Goal: Task Accomplishment & Management: Manage account settings

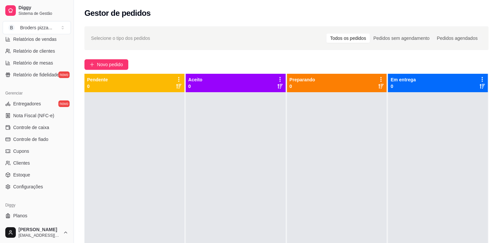
scroll to position [219, 0]
click at [26, 189] on link "Configurações" at bounding box center [37, 185] width 68 height 11
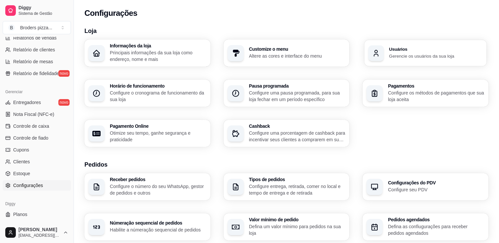
click at [383, 56] on div "button" at bounding box center [376, 53] width 16 height 16
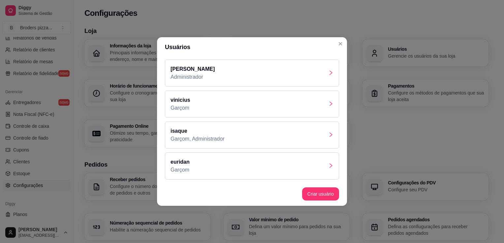
click at [306, 161] on div "euridan Garçom" at bounding box center [252, 166] width 174 height 27
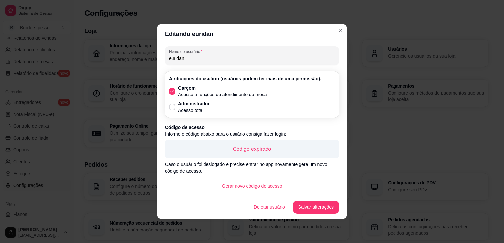
click at [195, 57] on input "euridan" at bounding box center [252, 58] width 166 height 7
type input "e"
type input "[PERSON_NAME]"
click at [276, 189] on button "Gerar novo código de acesso" at bounding box center [252, 186] width 71 height 13
click at [310, 210] on button "Salvar alterações" at bounding box center [316, 207] width 45 height 13
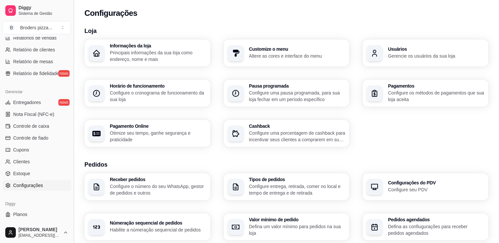
drag, startPoint x: 71, startPoint y: 142, endPoint x: 73, endPoint y: 54, distance: 87.1
click at [73, 54] on button "Toggle Sidebar" at bounding box center [73, 121] width 5 height 243
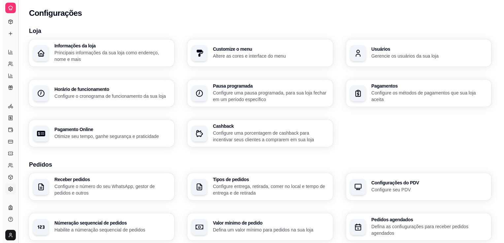
scroll to position [98, 0]
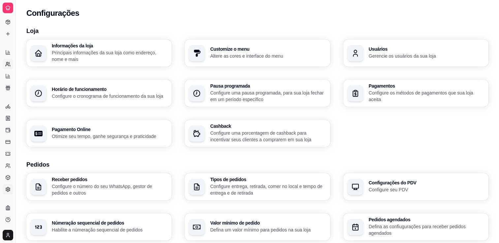
click at [7, 64] on icon at bounding box center [7, 64] width 5 height 5
select select "30"
select select "HIGHEST_TOTAL_SPENT_WITH_ORDERS"
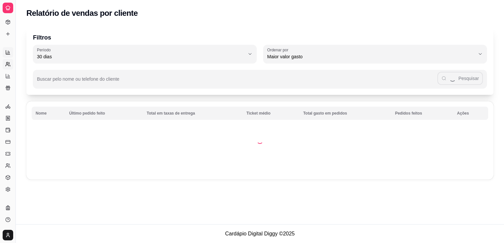
click at [7, 52] on icon at bounding box center [7, 52] width 5 height 5
select select "ALL"
select select "0"
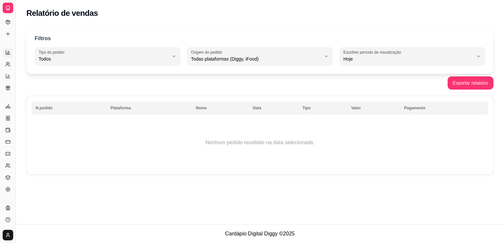
click at [9, 7] on icon at bounding box center [7, 7] width 5 height 5
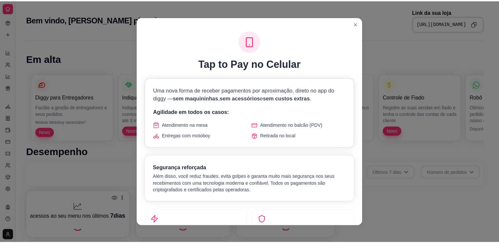
scroll to position [222, 0]
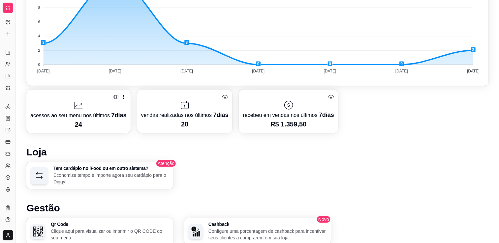
click at [17, 39] on button "Toggle Sidebar" at bounding box center [15, 121] width 5 height 243
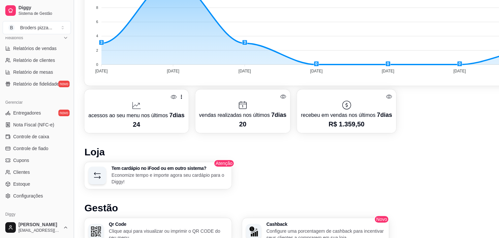
scroll to position [211, 0]
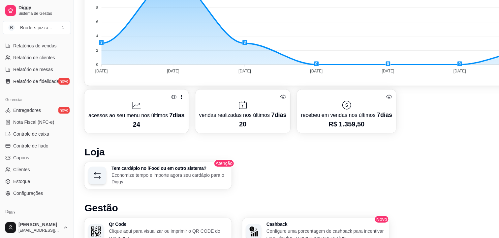
click at [67, 40] on div "Relatórios Relatórios de vendas Relatório de clientes Relatório de mesas Relató…" at bounding box center [37, 58] width 74 height 62
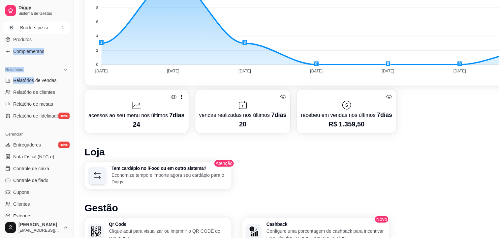
click at [69, 41] on div "Loja aberta Plano Customizado até 05/10 Acesso Rápido Dashboard Dia a dia Pedid…" at bounding box center [37, 127] width 74 height 180
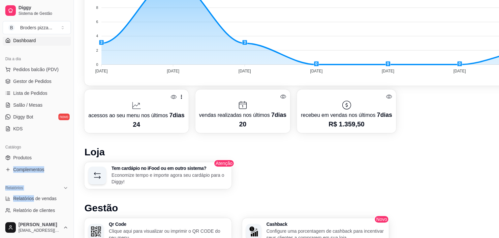
scroll to position [58, 0]
click at [25, 79] on span "Gestor de Pedidos" at bounding box center [32, 82] width 38 height 7
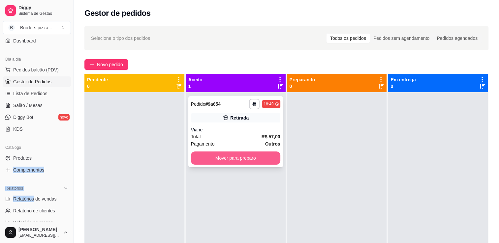
click at [216, 158] on button "Mover para preparo" at bounding box center [235, 158] width 89 height 13
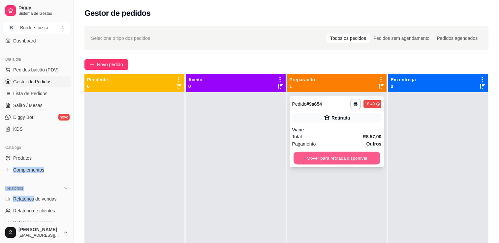
click at [317, 160] on button "Mover para retirada disponível" at bounding box center [337, 158] width 87 height 13
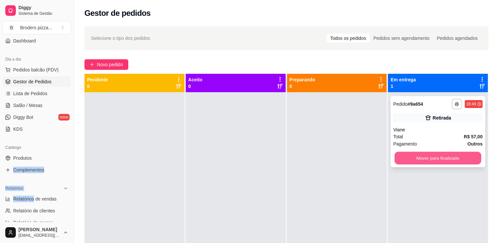
click at [429, 161] on button "Mover para finalizado" at bounding box center [438, 158] width 87 height 13
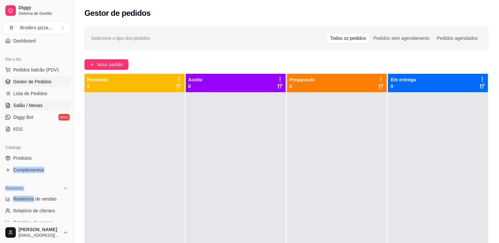
click at [23, 108] on span "Salão / Mesas" at bounding box center [27, 105] width 29 height 7
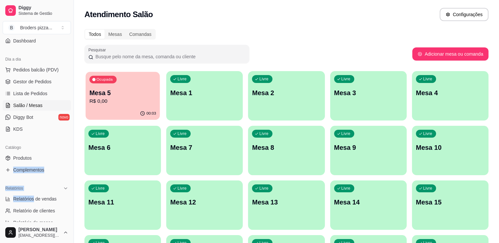
click at [140, 92] on p "Mesa 5" at bounding box center [122, 93] width 67 height 9
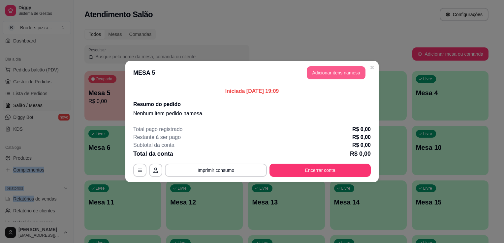
click at [346, 77] on button "Adicionar itens na mesa" at bounding box center [336, 72] width 59 height 13
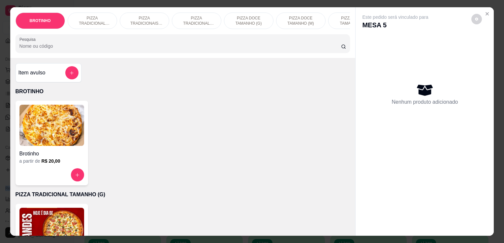
click at [51, 218] on img at bounding box center [51, 228] width 65 height 41
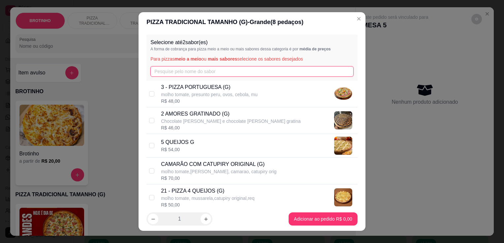
click at [211, 71] on input "text" at bounding box center [251, 71] width 203 height 11
type input "m"
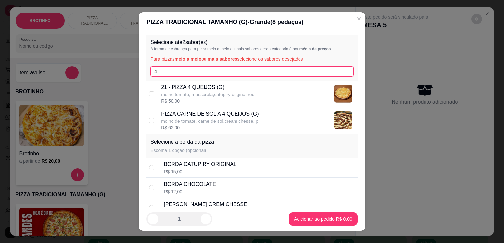
type input "4"
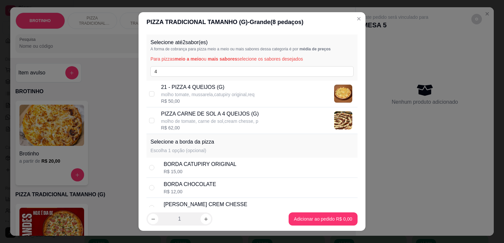
click at [207, 89] on p "21 - PIZZA 4 QUEIJOS (G)" at bounding box center [207, 87] width 93 height 8
checkbox input "true"
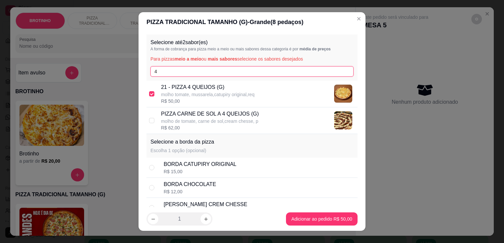
click at [191, 75] on input "4" at bounding box center [251, 71] width 203 height 11
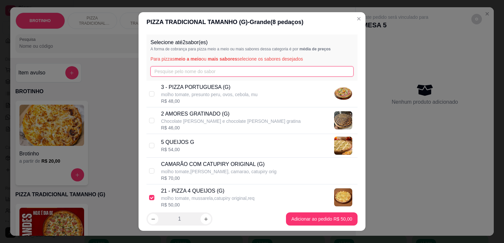
type input "4"
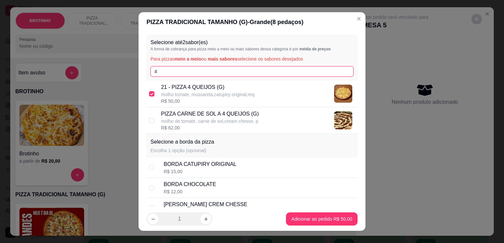
click at [201, 76] on input "4" at bounding box center [251, 71] width 203 height 11
type input "car"
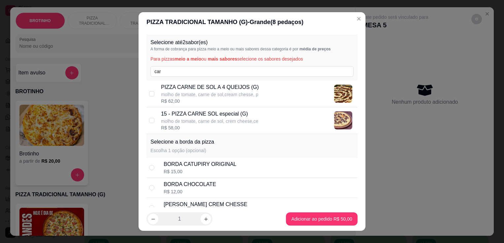
click at [219, 124] on p "molho de tomate, carne de sol, crem cheese,ce" at bounding box center [209, 121] width 97 height 7
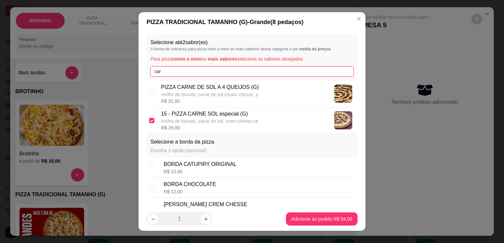
click at [195, 75] on input "car" at bounding box center [251, 71] width 203 height 11
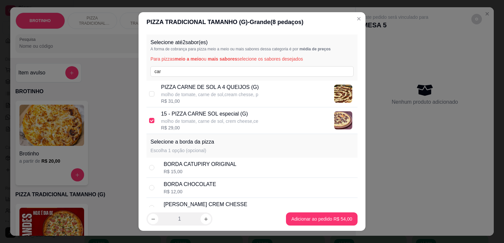
click at [184, 122] on p "molho de tomate, carne de sol, crem cheese,ce" at bounding box center [209, 121] width 97 height 7
checkbox input "false"
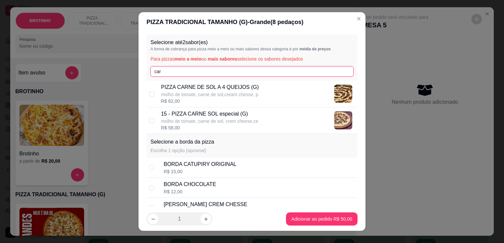
click at [166, 73] on input "car" at bounding box center [251, 71] width 203 height 11
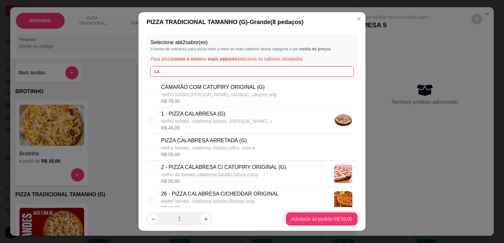
type input "c"
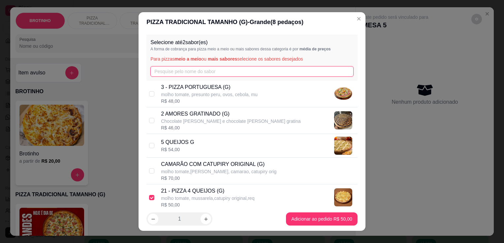
click at [166, 73] on input "text" at bounding box center [251, 71] width 203 height 11
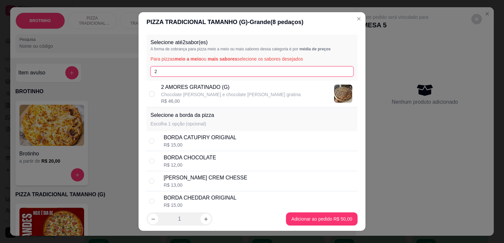
type input "2"
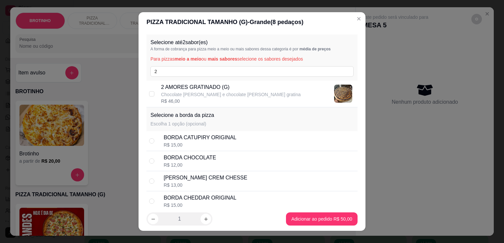
click at [206, 94] on p "Chocolate [PERSON_NAME] e chocolate [PERSON_NAME] gratina" at bounding box center [231, 94] width 140 height 7
checkbox input "true"
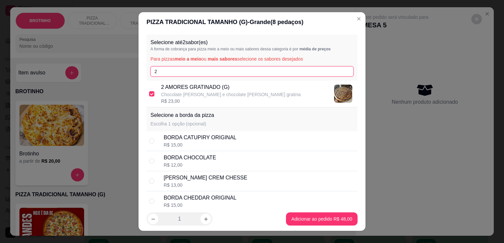
click at [169, 68] on input "2" at bounding box center [251, 71] width 203 height 11
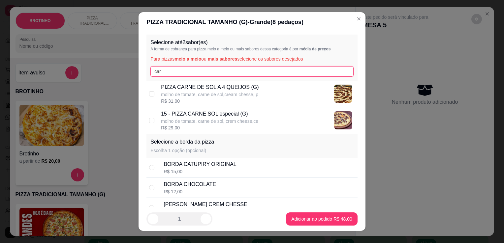
type input "car"
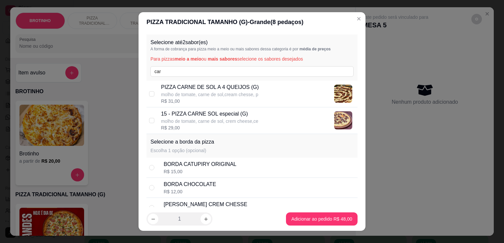
click at [222, 89] on p "PIZZA CARNE DE SOL A 4 QUEIJOS (G)" at bounding box center [210, 87] width 98 height 8
checkbox input "true"
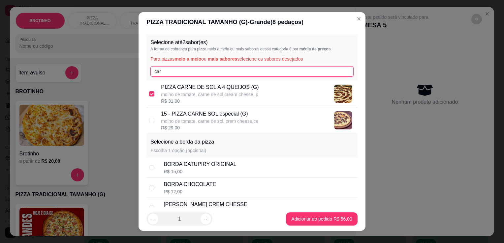
click at [178, 71] on input "car" at bounding box center [251, 71] width 203 height 11
type input "c"
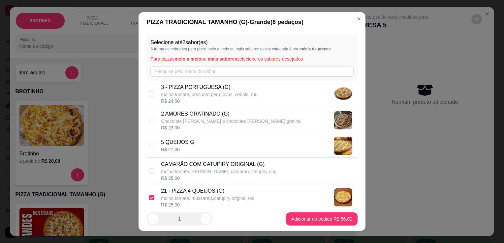
click at [184, 188] on p "21 - PIZZA 4 QUEIJOS (G)" at bounding box center [207, 191] width 93 height 8
checkbox input "false"
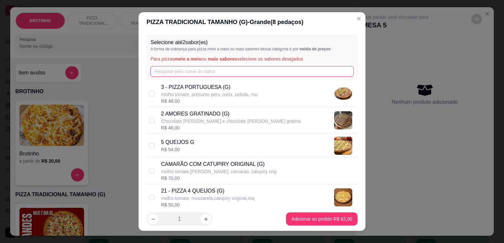
click at [185, 74] on input "text" at bounding box center [251, 71] width 203 height 11
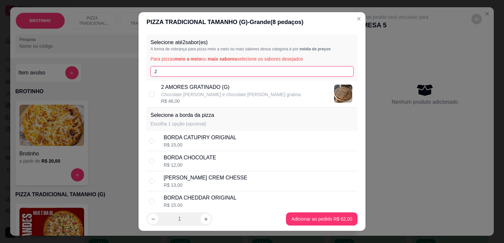
type input "2"
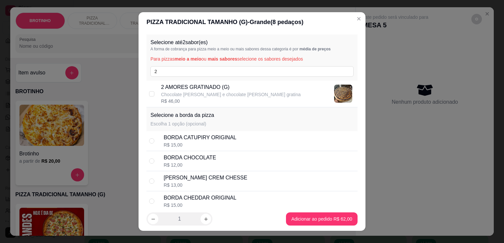
click at [196, 93] on p "Chocolate [PERSON_NAME] e chocolate [PERSON_NAME] gratina" at bounding box center [231, 94] width 140 height 7
checkbox input "true"
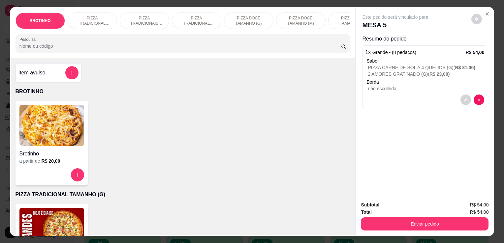
click at [210, 46] on input "Pesquisa" at bounding box center [180, 46] width 322 height 7
click at [60, 230] on img at bounding box center [51, 228] width 65 height 41
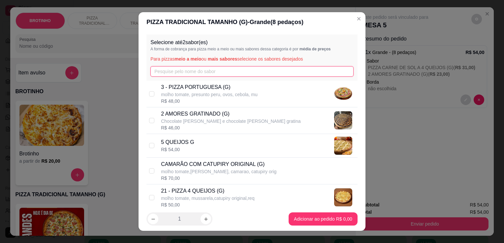
click at [176, 70] on input "text" at bounding box center [251, 71] width 203 height 11
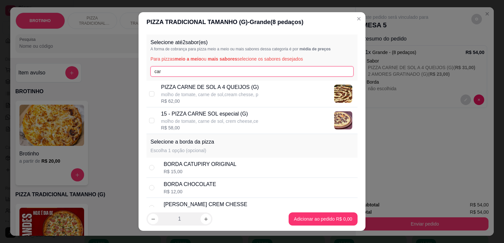
type input "car"
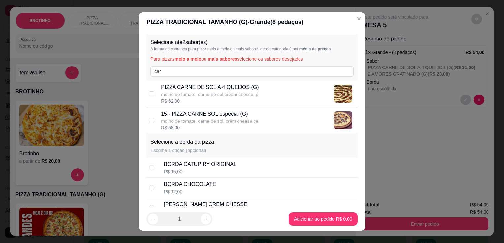
click at [214, 113] on p "15 - PIZZA CARNE SOL especial (G)" at bounding box center [209, 114] width 97 height 8
checkbox input "true"
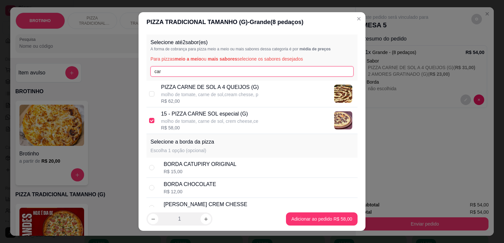
click at [175, 73] on input "car" at bounding box center [251, 71] width 203 height 11
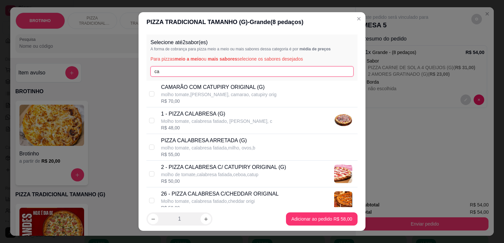
type input "c"
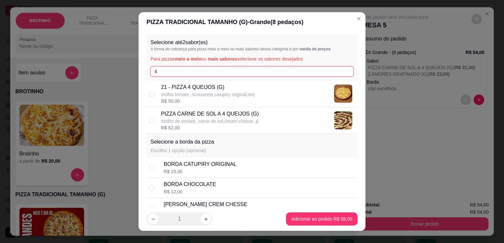
type input "4"
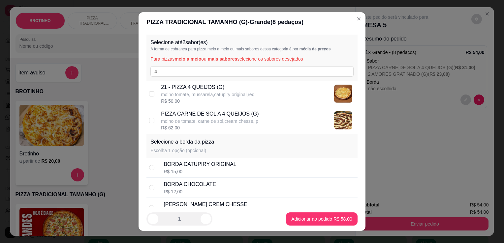
click at [193, 94] on p "molho tomate, mussarela,catupiry original,req" at bounding box center [207, 94] width 93 height 7
checkbox input "true"
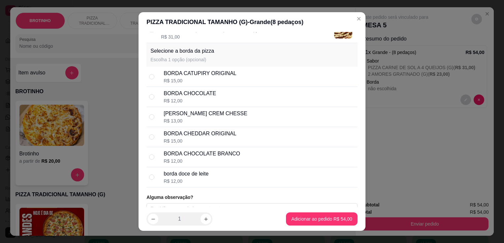
scroll to position [99, 0]
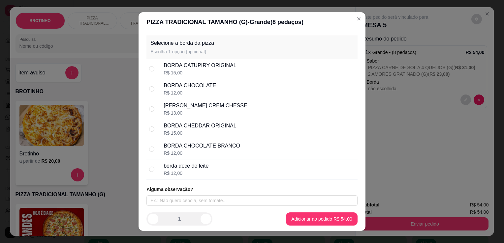
click at [192, 93] on div "R$ 12,00" at bounding box center [190, 93] width 52 height 7
radio input "true"
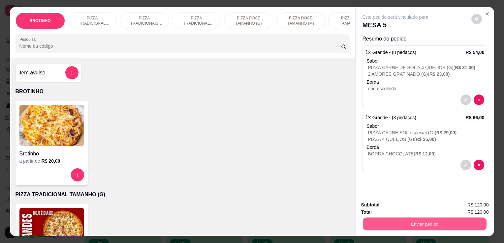
click at [420, 225] on button "Enviar pedido" at bounding box center [425, 224] width 124 height 13
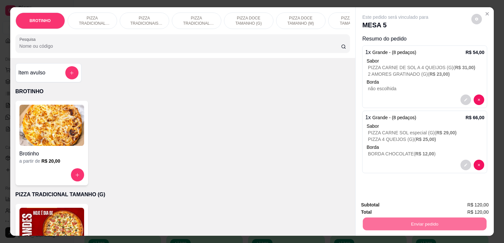
click at [382, 204] on button "Não registrar e enviar pedido" at bounding box center [403, 206] width 69 height 13
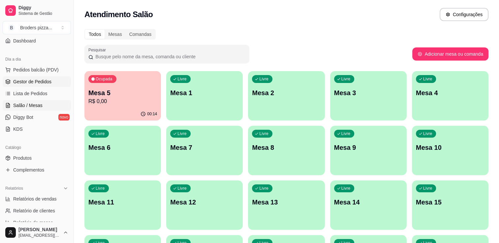
click at [46, 86] on link "Gestor de Pedidos" at bounding box center [37, 82] width 68 height 11
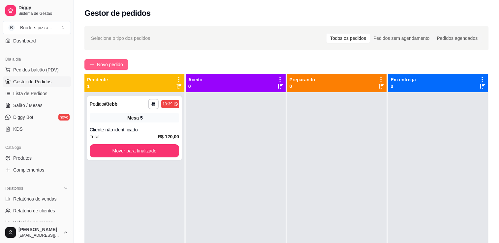
click at [104, 63] on span "Novo pedido" at bounding box center [110, 64] width 26 height 7
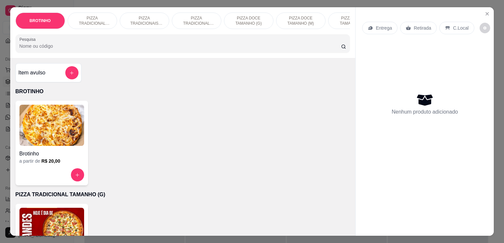
click at [58, 139] on img at bounding box center [51, 125] width 65 height 41
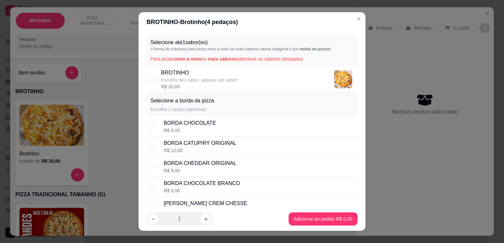
click at [201, 80] on p "Escolha seu sabor, apenas um sabor!" at bounding box center [199, 80] width 77 height 7
checkbox input "true"
click at [205, 121] on div "BORDA CHOCOLATE" at bounding box center [190, 123] width 52 height 8
radio input "true"
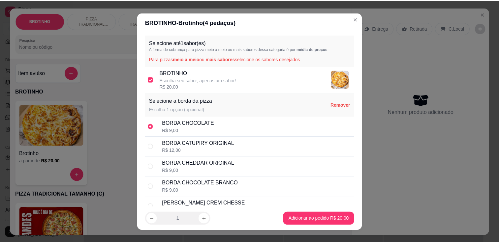
scroll to position [38, 0]
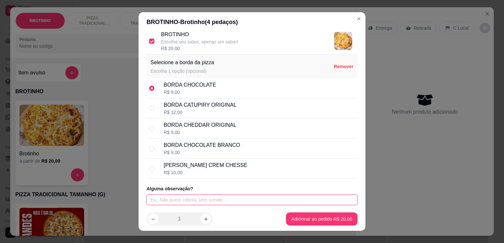
click at [212, 195] on input "text" at bounding box center [251, 200] width 211 height 11
type input "costela"
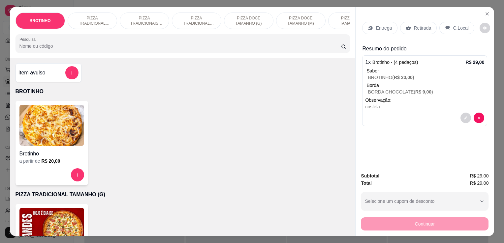
click at [414, 25] on p "Retirada" at bounding box center [422, 28] width 17 height 7
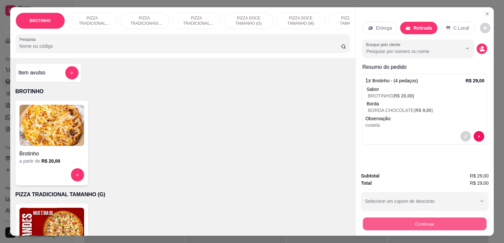
click at [425, 222] on button "Continuar" at bounding box center [425, 224] width 124 height 13
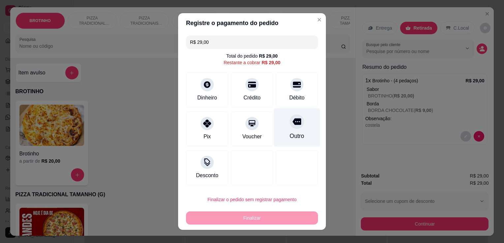
click at [292, 135] on div "Outro" at bounding box center [297, 136] width 15 height 9
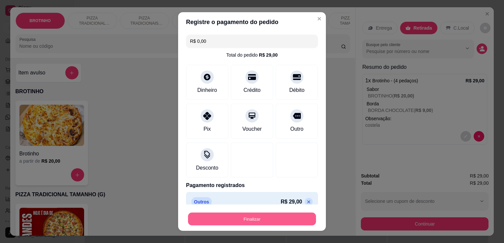
click at [257, 218] on button "Finalizar" at bounding box center [252, 219] width 128 height 13
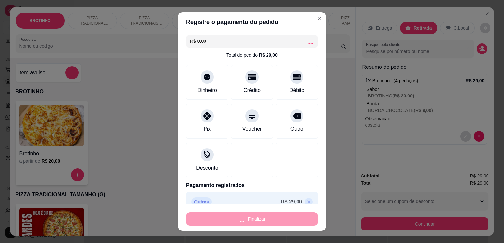
type input "-R$ 29,00"
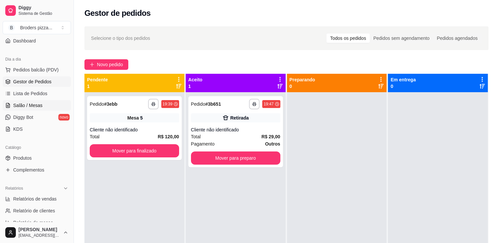
click at [31, 103] on span "Salão / Mesas" at bounding box center [27, 105] width 29 height 7
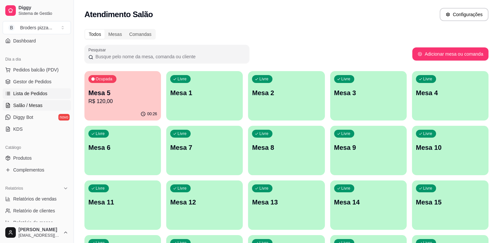
click at [33, 93] on span "Lista de Pedidos" at bounding box center [30, 93] width 34 height 7
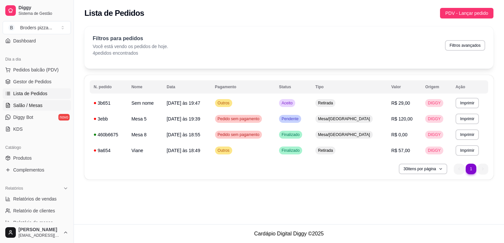
click at [24, 104] on span "Salão / Mesas" at bounding box center [27, 105] width 29 height 7
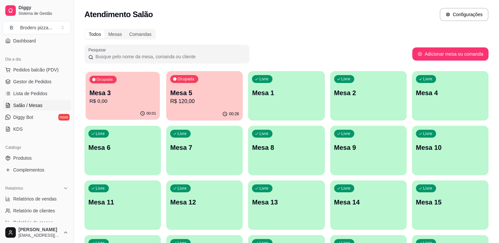
click at [112, 101] on p "R$ 0,00" at bounding box center [122, 102] width 67 height 8
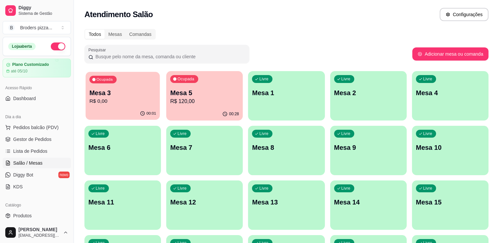
click at [134, 97] on p "Mesa 3" at bounding box center [122, 93] width 67 height 9
click at [141, 95] on p "Mesa 3" at bounding box center [122, 93] width 67 height 9
click at [197, 100] on p "R$ 120,00" at bounding box center [204, 102] width 67 height 8
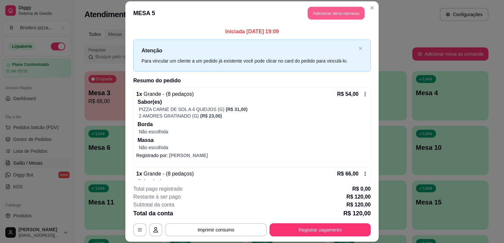
click at [320, 10] on button "Adicionar itens na mesa" at bounding box center [336, 13] width 57 height 13
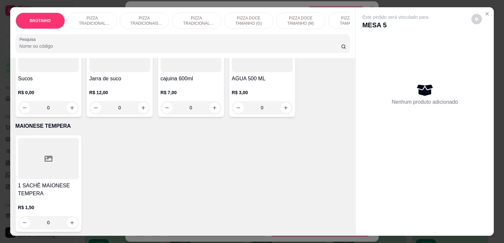
scroll to position [989, 0]
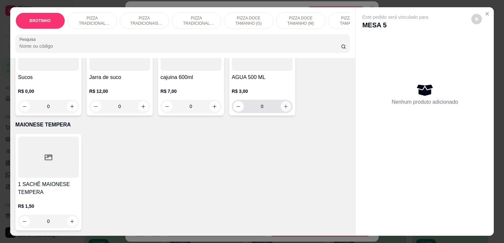
click at [283, 105] on icon "increase-product-quantity" at bounding box center [285, 106] width 5 height 5
type input "1"
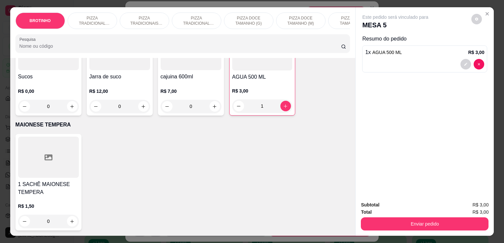
scroll to position [821, 0]
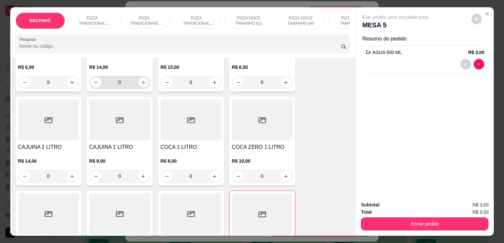
click at [141, 84] on icon "increase-product-quantity" at bounding box center [143, 82] width 5 height 5
type input "1"
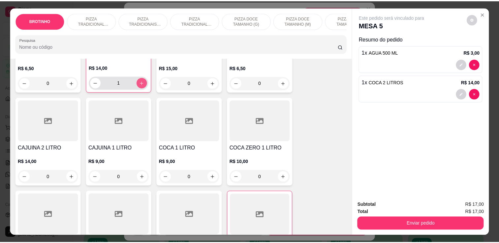
scroll to position [821, 0]
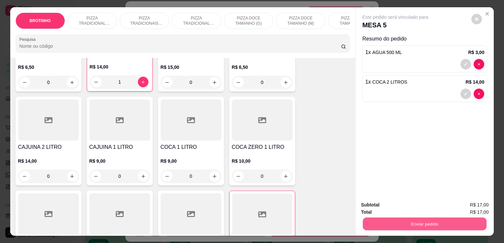
click at [394, 218] on button "Enviar pedido" at bounding box center [425, 224] width 124 height 13
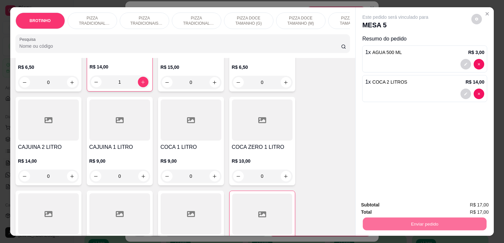
click at [380, 204] on button "Não registrar e enviar pedido" at bounding box center [403, 206] width 67 height 12
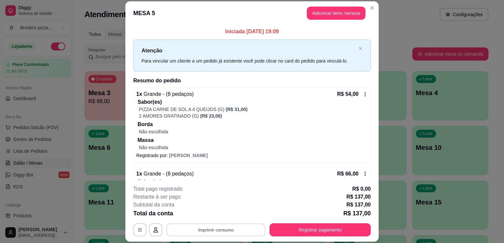
click at [191, 231] on button "Imprimir consumo" at bounding box center [216, 230] width 99 height 13
click at [205, 212] on button "IMPRESSORA" at bounding box center [215, 215] width 46 height 10
click at [297, 232] on button "Registrar pagamento" at bounding box center [320, 230] width 98 height 13
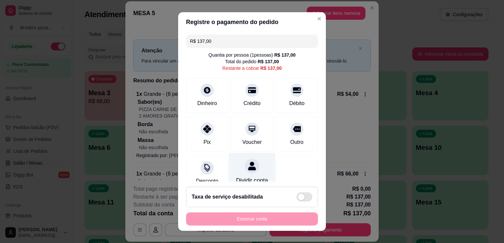
click at [253, 165] on div "Dividir conta" at bounding box center [252, 172] width 47 height 39
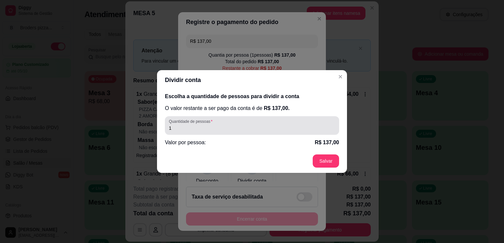
click at [210, 123] on label "Quantidade de pessoas" at bounding box center [192, 122] width 46 height 6
click at [210, 125] on input "1" at bounding box center [252, 128] width 166 height 7
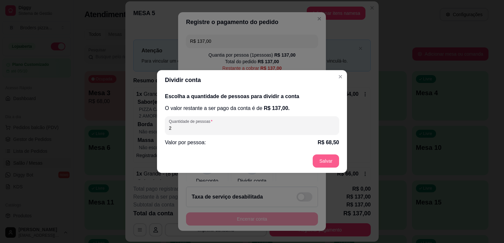
type input "2"
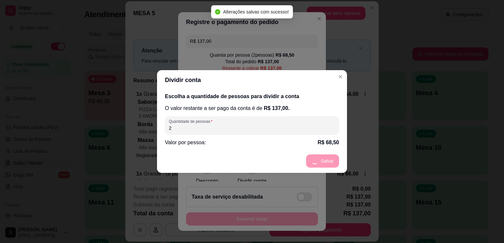
click at [320, 163] on footer "Salvar" at bounding box center [252, 161] width 190 height 24
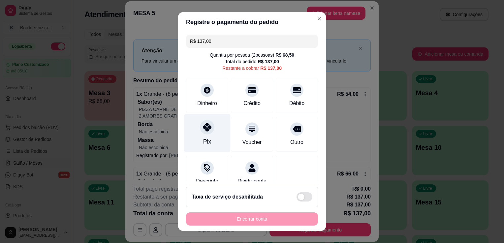
click at [208, 133] on div "Pix" at bounding box center [207, 133] width 47 height 39
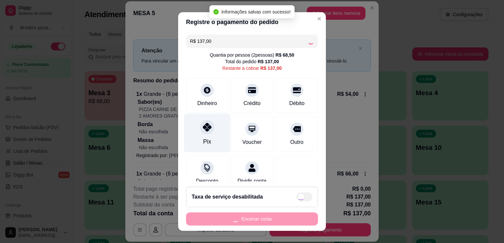
type input "R$ 0,00"
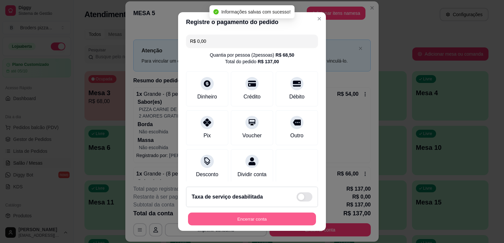
click at [243, 219] on button "Encerrar conta" at bounding box center [252, 219] width 128 height 13
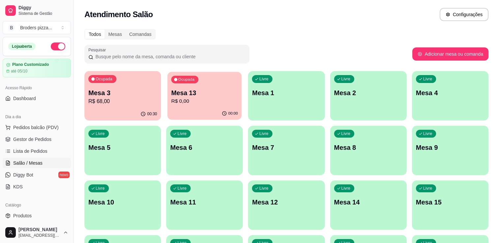
click at [198, 102] on p "R$ 0,00" at bounding box center [204, 102] width 67 height 8
click at [138, 98] on p "R$ 68,00" at bounding box center [122, 102] width 67 height 8
click at [206, 107] on div "Ocupada Mesa 5 R$ 88,00" at bounding box center [205, 90] width 74 height 36
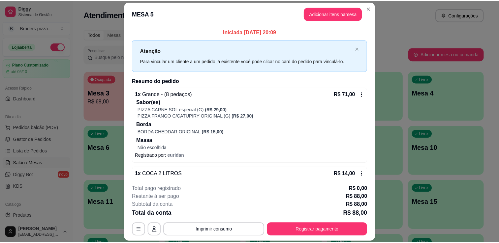
scroll to position [39, 0]
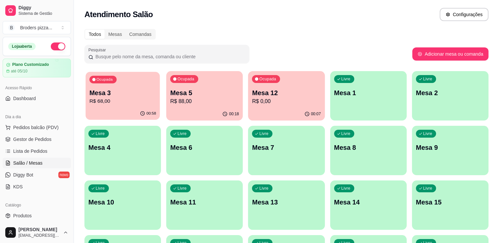
click at [138, 99] on p "R$ 68,00" at bounding box center [122, 102] width 67 height 8
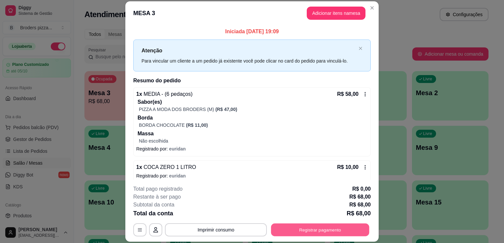
click at [318, 230] on button "Registrar pagamento" at bounding box center [320, 230] width 98 height 13
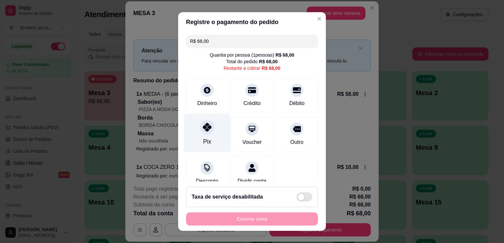
click at [205, 138] on div "Pix" at bounding box center [207, 142] width 8 height 9
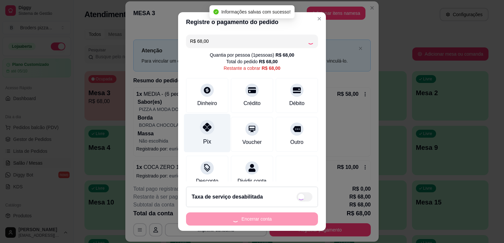
type input "R$ 0,00"
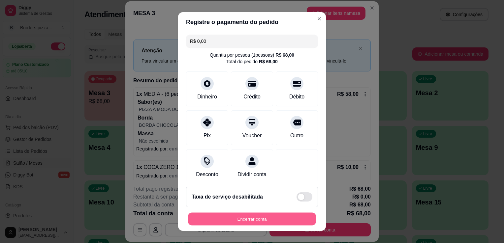
click at [248, 217] on button "Encerrar conta" at bounding box center [252, 219] width 128 height 13
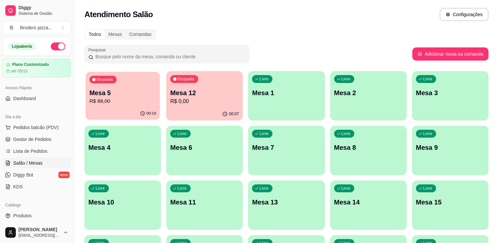
click at [108, 105] on p "R$ 88,00" at bounding box center [122, 102] width 67 height 8
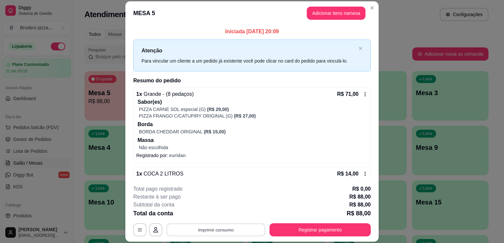
click at [209, 230] on button "Imprimir consumo" at bounding box center [216, 230] width 99 height 13
drag, startPoint x: 202, startPoint y: 209, endPoint x: 204, endPoint y: 217, distance: 8.1
click at [204, 217] on div "Escolha a impressora IMPRESSORA" at bounding box center [215, 211] width 54 height 22
click at [204, 217] on button "IMPRESSORA" at bounding box center [215, 215] width 46 height 10
click at [125, 148] on div "Iniciada 20/09/2025 às 20:09 Atenção Para vincular um cliente a um pedido já ex…" at bounding box center [251, 102] width 253 height 155
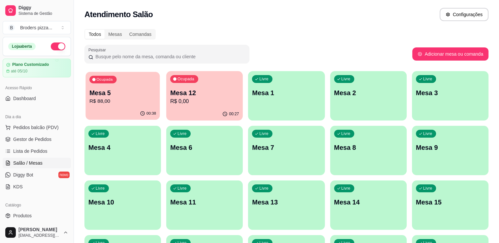
click at [125, 82] on div "Ocupada Mesa 5 R$ 88,00" at bounding box center [122, 90] width 74 height 36
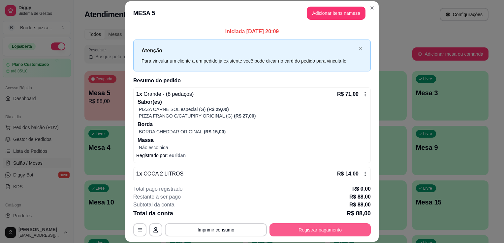
click at [298, 232] on button "Registrar pagamento" at bounding box center [320, 230] width 101 height 13
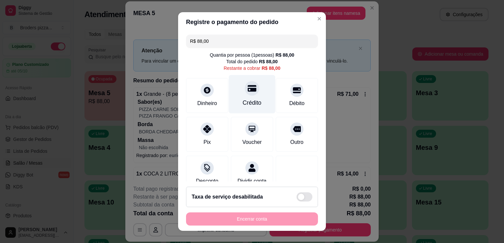
click at [248, 94] on div at bounding box center [252, 88] width 15 height 15
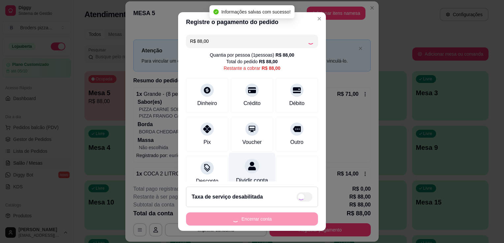
type input "R$ 0,00"
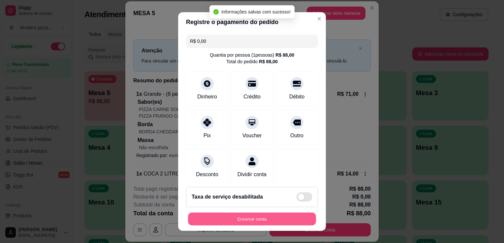
click at [234, 224] on button "Encerrar conta" at bounding box center [252, 219] width 128 height 13
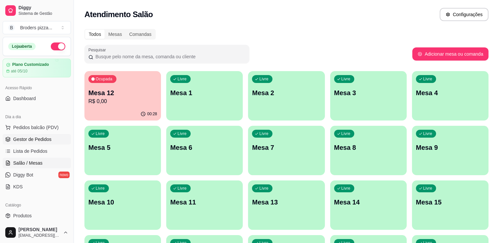
click at [25, 144] on link "Gestor de Pedidos" at bounding box center [37, 139] width 68 height 11
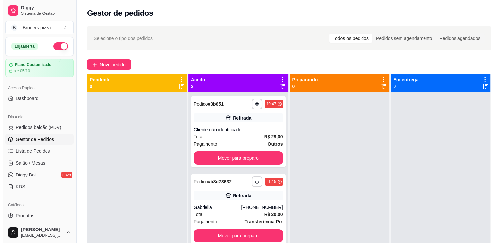
scroll to position [18, 0]
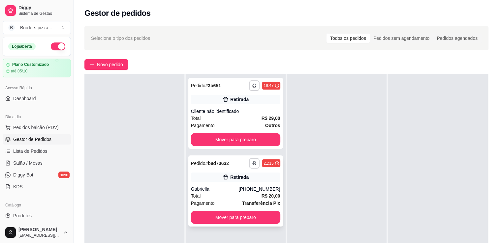
click at [246, 186] on div "(88) 99370-0014" at bounding box center [259, 189] width 42 height 7
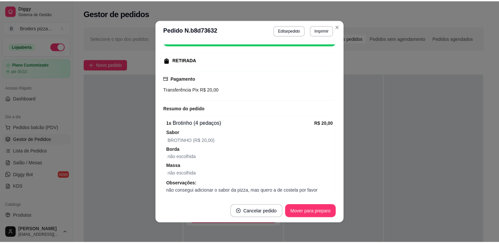
scroll to position [117, 0]
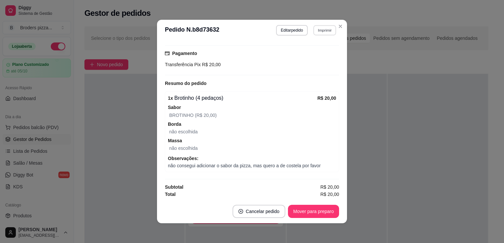
click at [325, 33] on button "Imprimir" at bounding box center [324, 30] width 23 height 10
click at [317, 53] on button "IMPRESSORA" at bounding box center [310, 53] width 46 height 10
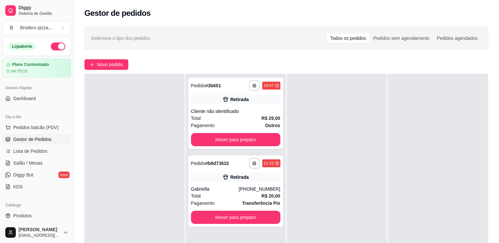
click at [336, 26] on div "Selecione o tipo dos pedidos Todos os pedidos Pedidos sem agendamento Pedidos a…" at bounding box center [286, 38] width 404 height 24
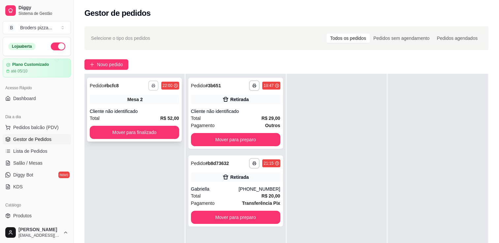
click at [152, 89] on button "button" at bounding box center [153, 85] width 10 height 10
click at [139, 110] on button "IMPRESSORA" at bounding box center [135, 109] width 46 height 10
click at [236, 225] on div "**********" at bounding box center [235, 191] width 95 height 71
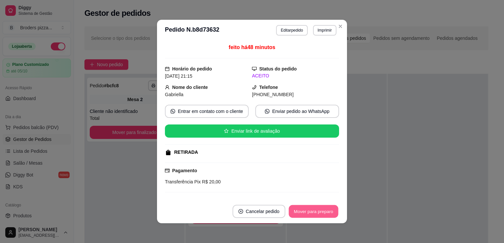
click at [321, 214] on button "Mover para preparo" at bounding box center [313, 212] width 49 height 13
click at [321, 214] on div "Mover para preparo" at bounding box center [313, 211] width 51 height 13
click at [321, 214] on div "Mover para preparo" at bounding box center [309, 211] width 60 height 13
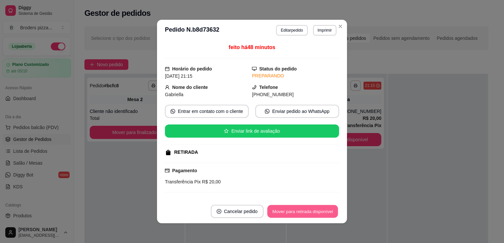
click at [321, 214] on button "Mover para retirada disponível" at bounding box center [302, 212] width 71 height 13
click at [321, 214] on div "Mover para retirada disponível" at bounding box center [302, 211] width 73 height 13
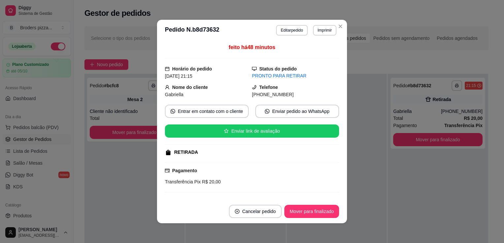
click at [321, 214] on button "Mover para finalizado" at bounding box center [311, 211] width 55 height 13
click at [321, 214] on div "Mover para finalizado" at bounding box center [307, 211] width 64 height 13
click at [272, 214] on button "Cancelar pedido" at bounding box center [246, 211] width 53 height 13
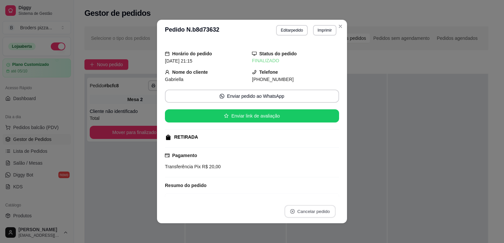
click at [321, 214] on button "Cancelar pedido" at bounding box center [309, 212] width 51 height 13
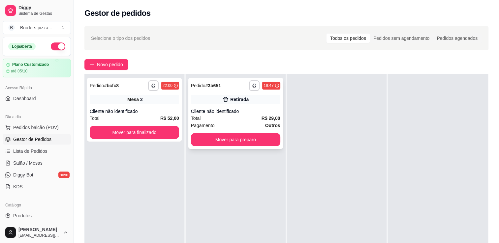
click at [220, 100] on div "Retirada" at bounding box center [235, 99] width 89 height 9
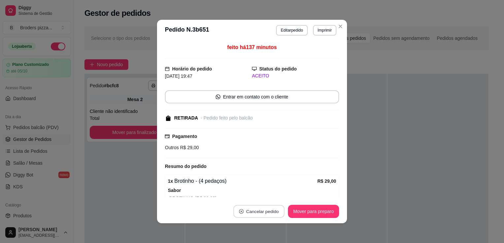
click at [272, 210] on button "Cancelar pedido" at bounding box center [258, 212] width 51 height 13
click at [270, 192] on button "Sim" at bounding box center [275, 195] width 26 height 13
